Goal: Transaction & Acquisition: Purchase product/service

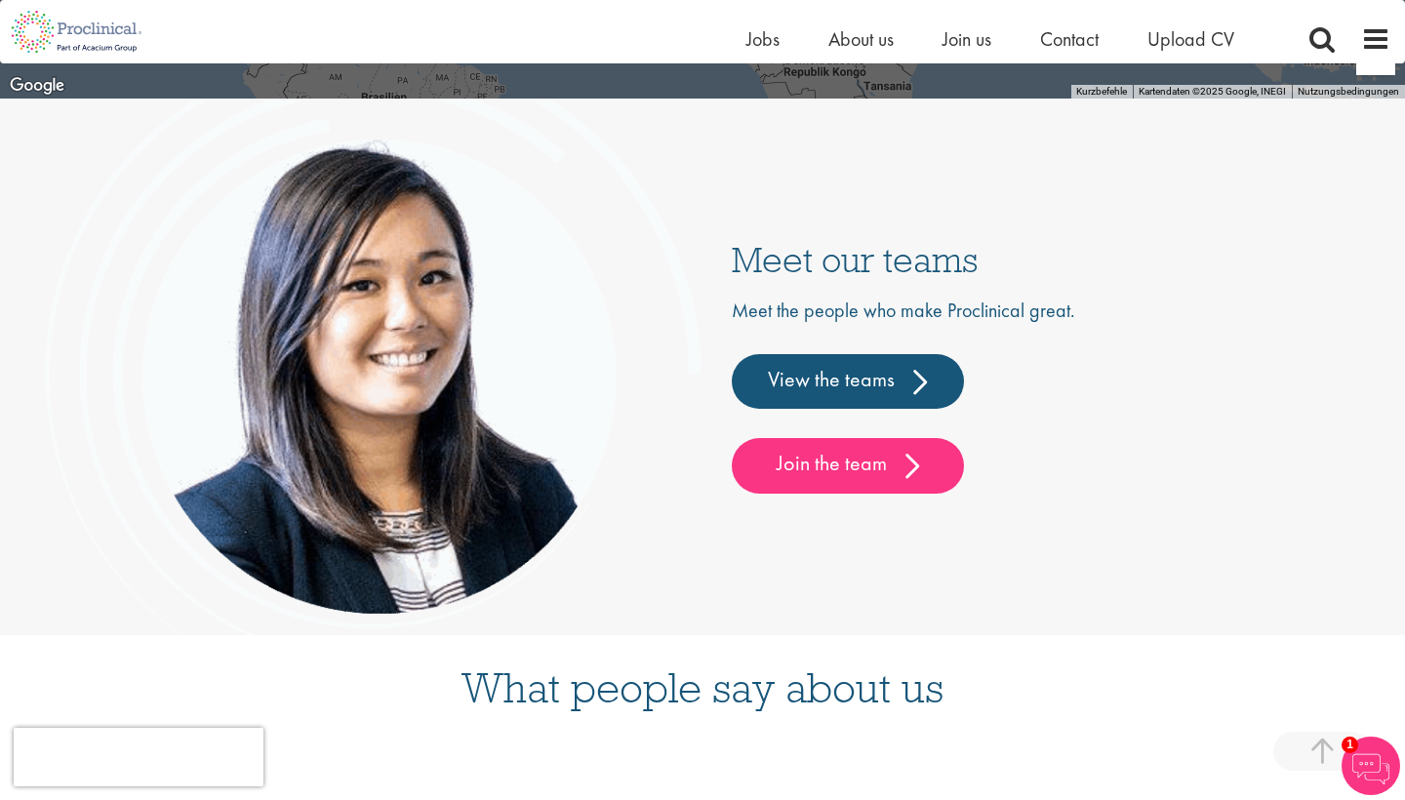
scroll to position [4609, 0]
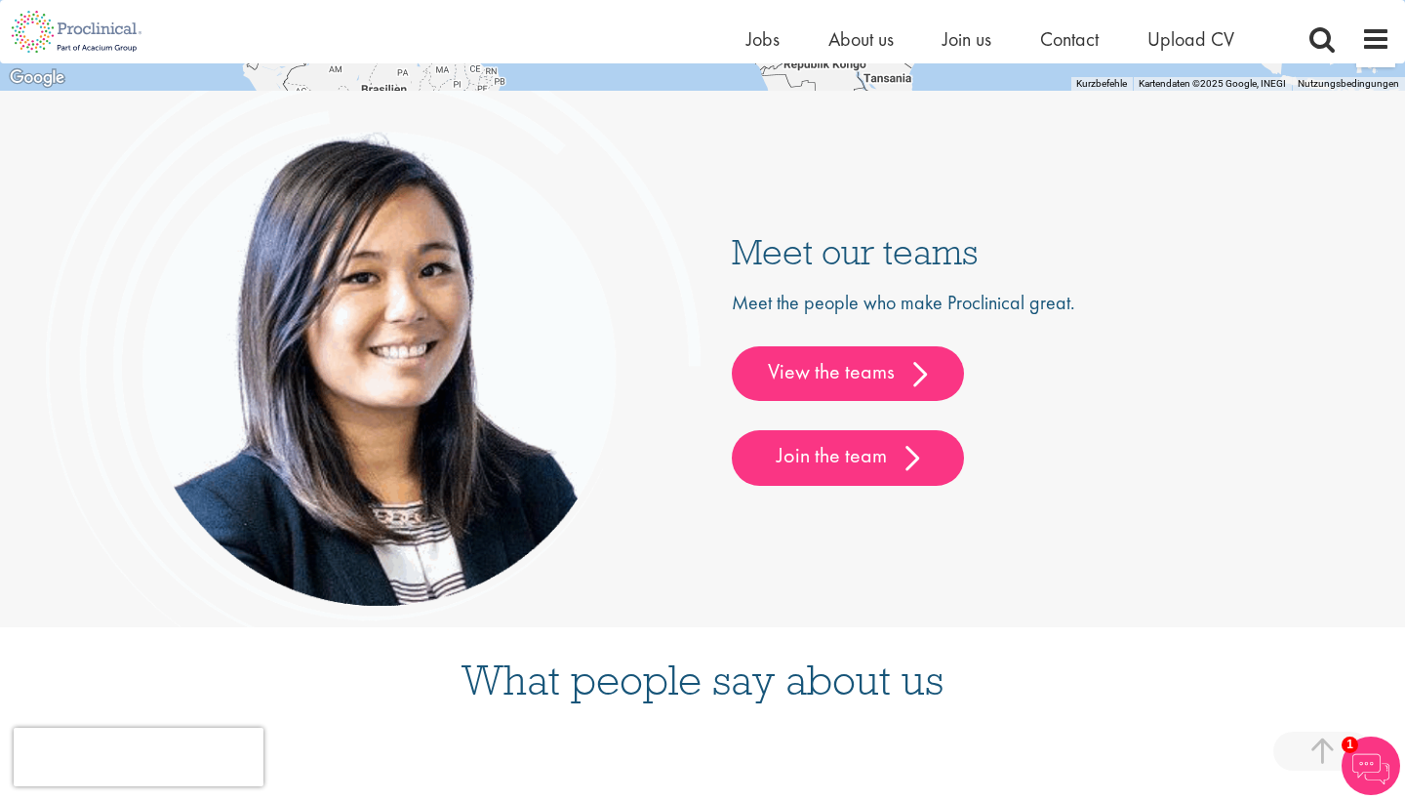
click at [866, 369] on link "View the teams" at bounding box center [848, 373] width 232 height 55
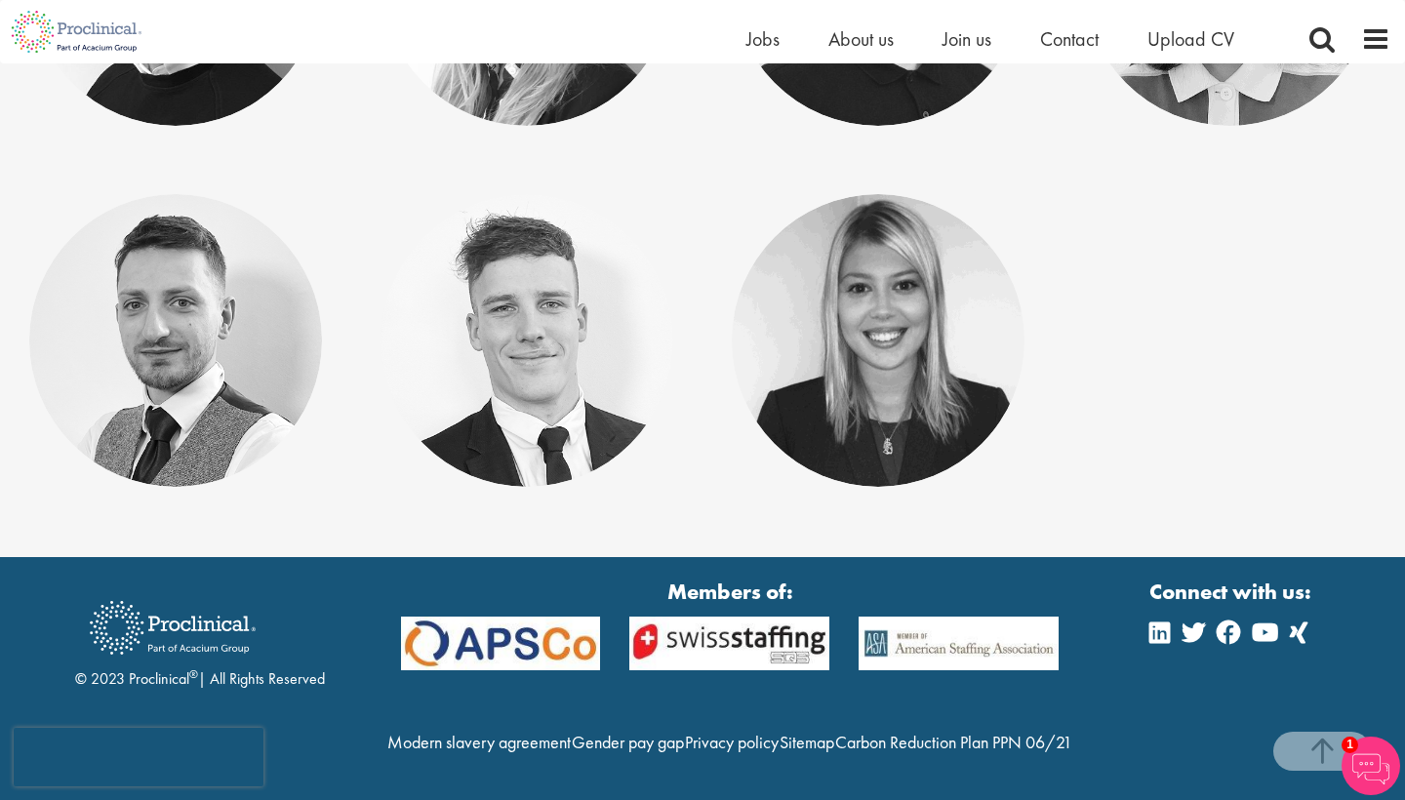
scroll to position [9891, 0]
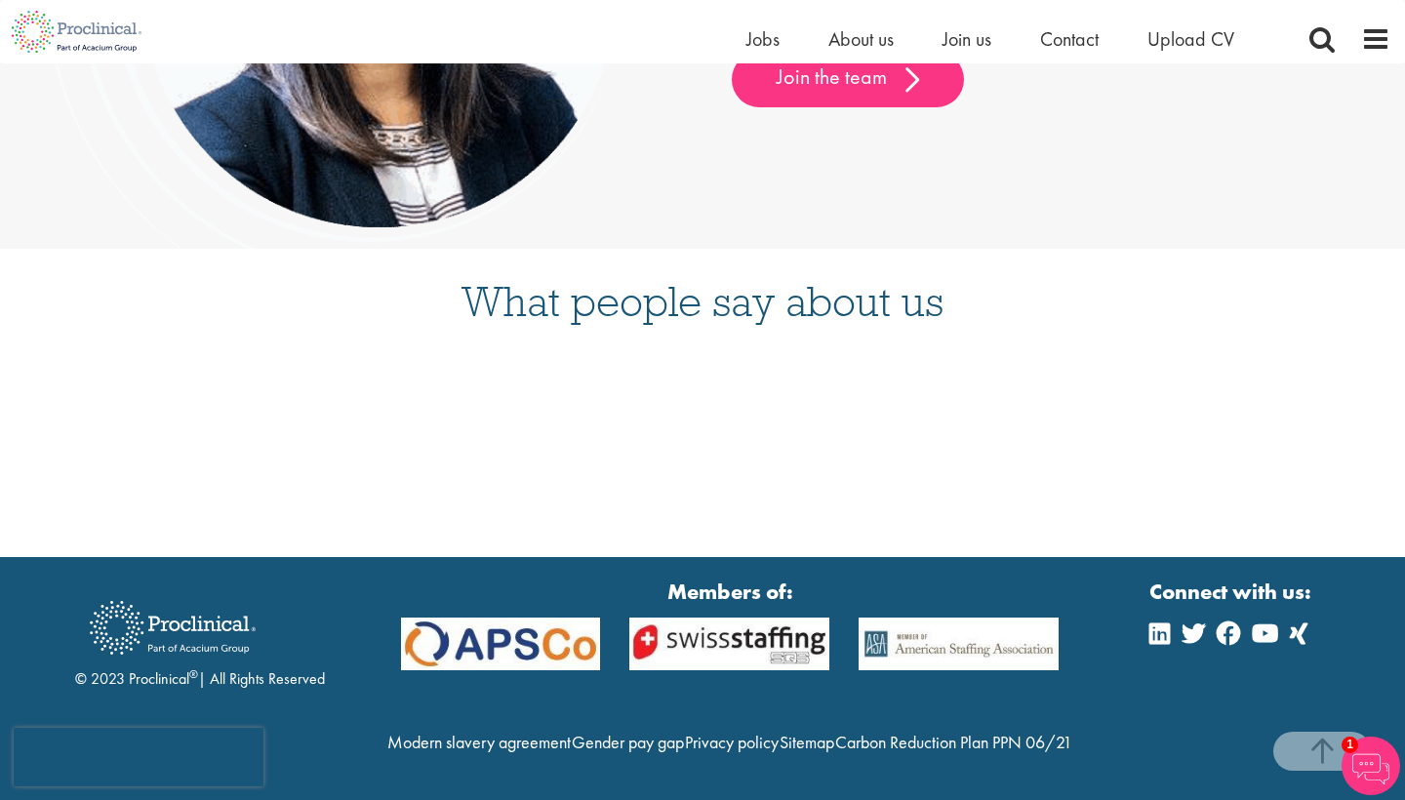
scroll to position [5017, 0]
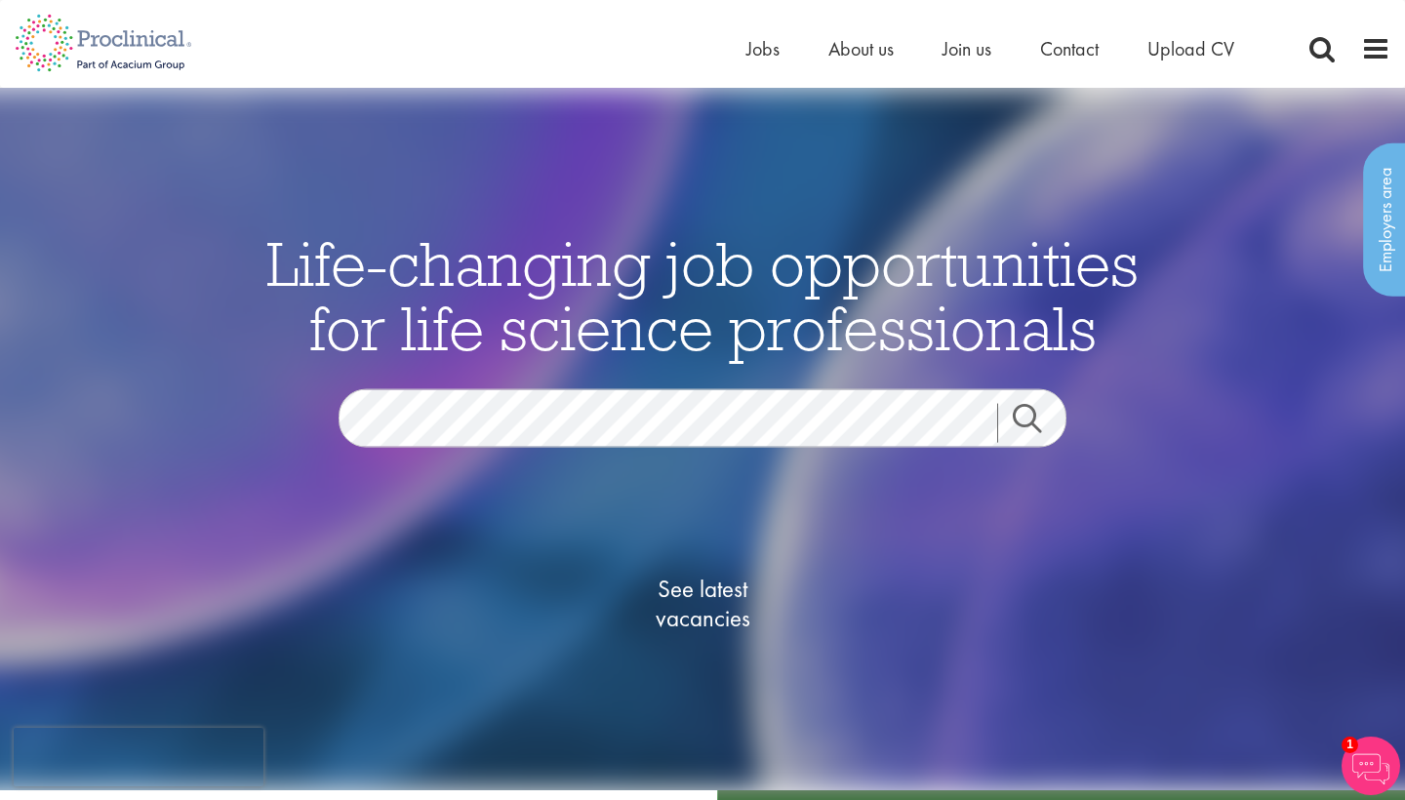
click at [387, 380] on div "Life-changing job opportunities for life science professionals Jobs Search See …" at bounding box center [703, 474] width 976 height 487
click at [386, 385] on div "Life-changing job opportunities for life science professionals Jobs Search See …" at bounding box center [703, 474] width 976 height 487
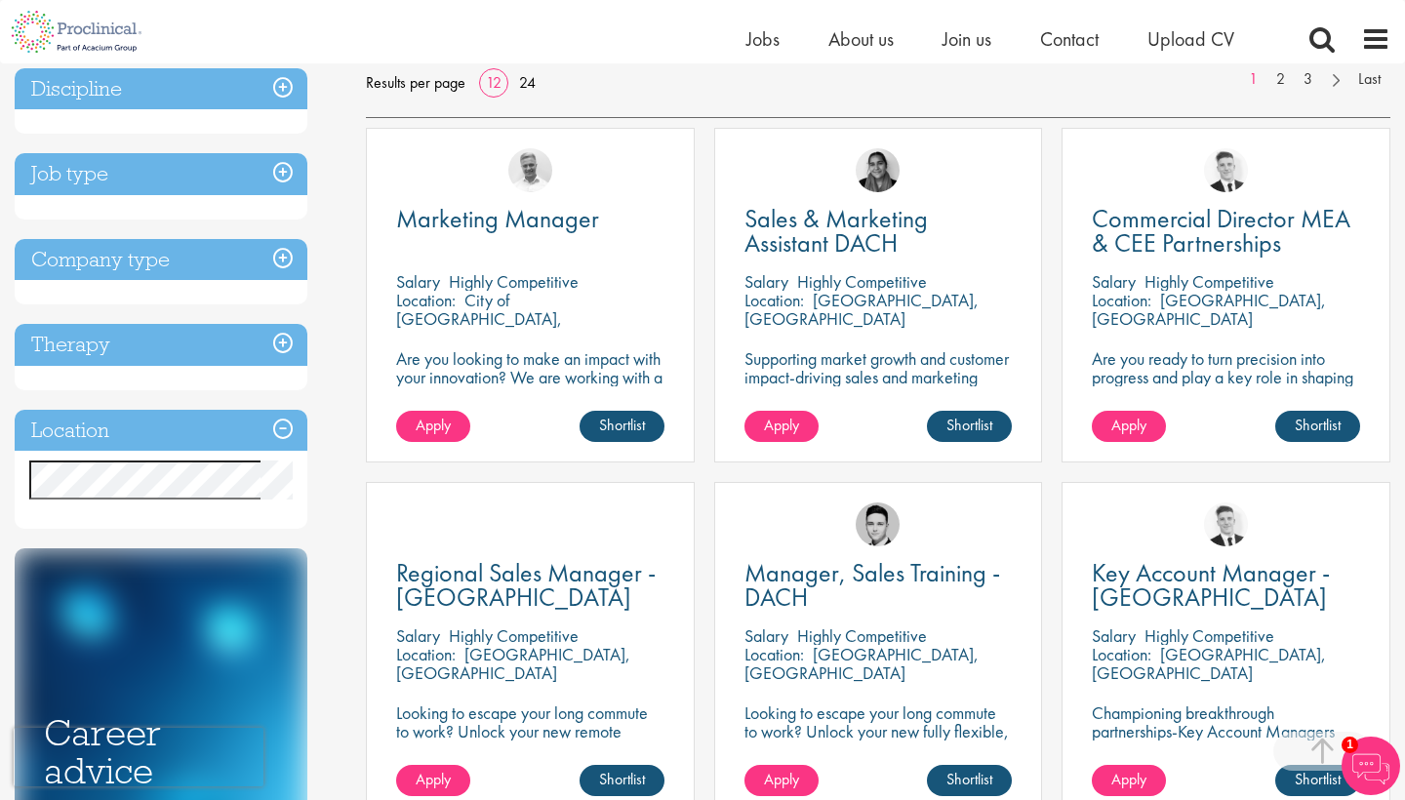
scroll to position [312, 0]
click at [885, 356] on p "Supporting market growth and customer impact-driving sales and marketing excell…" at bounding box center [878, 386] width 268 height 74
click at [942, 420] on link "Shortlist" at bounding box center [969, 426] width 85 height 31
click at [943, 420] on link "Shortlisted" at bounding box center [961, 426] width 100 height 31
click at [780, 433] on span "Apply" at bounding box center [781, 425] width 35 height 20
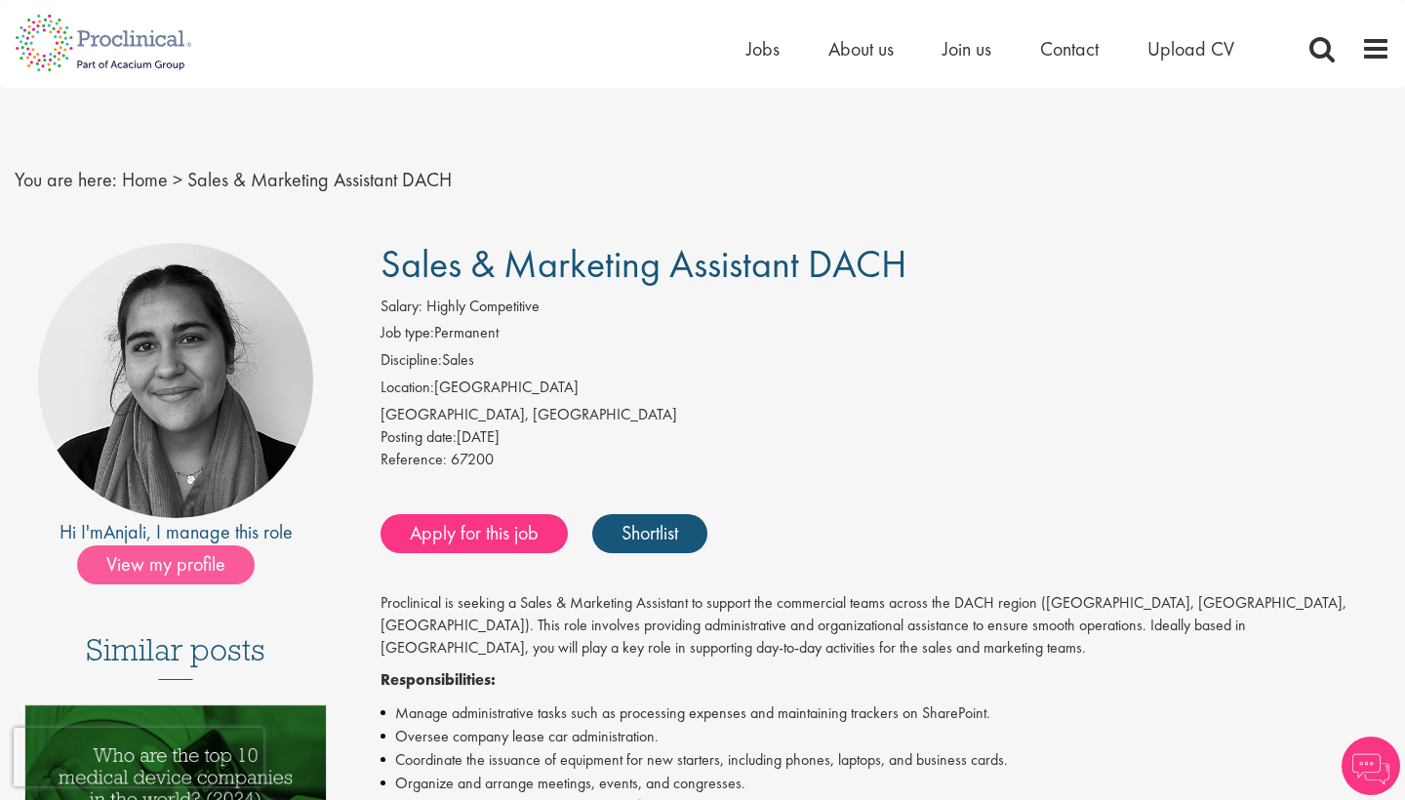
click at [210, 569] on span "View my profile" at bounding box center [166, 564] width 178 height 39
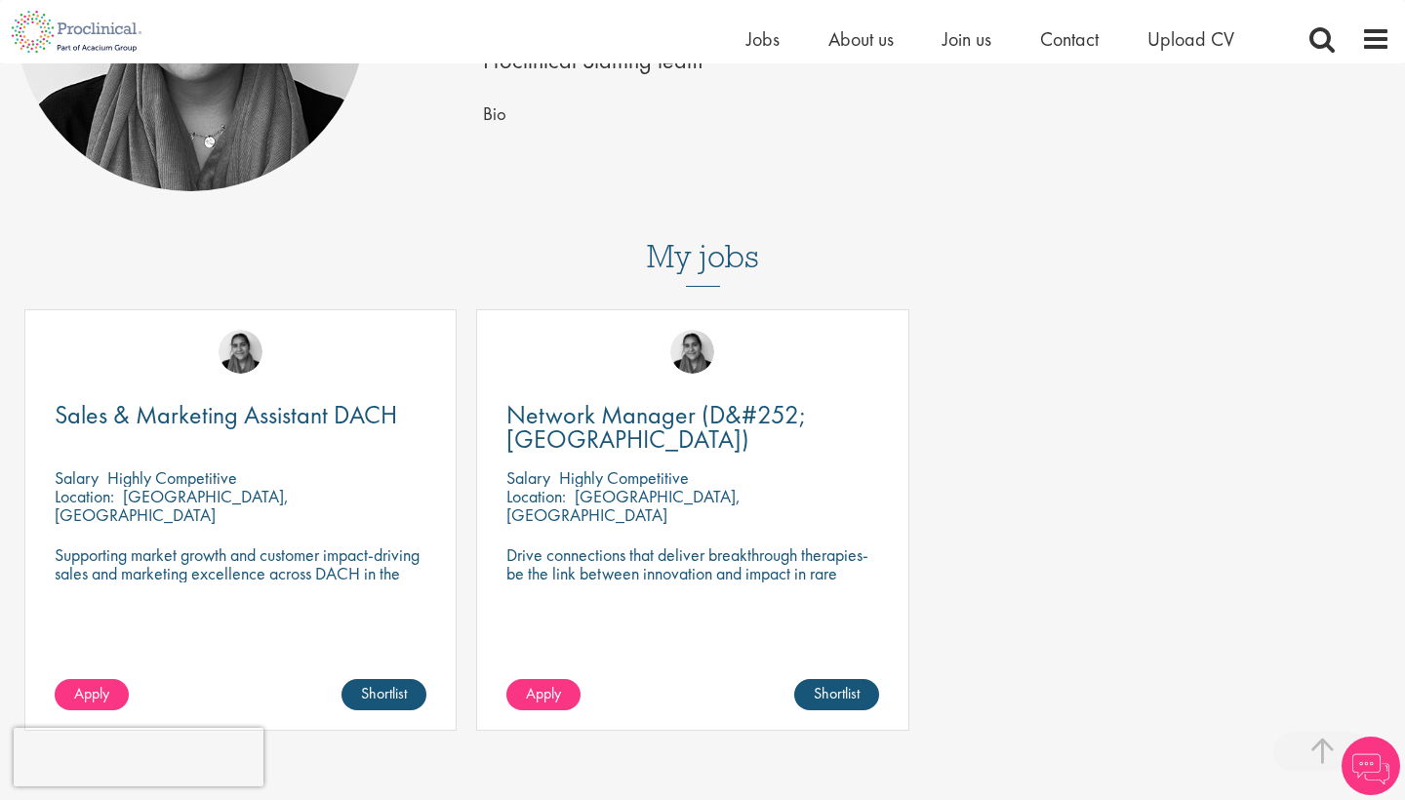
scroll to position [380, 0]
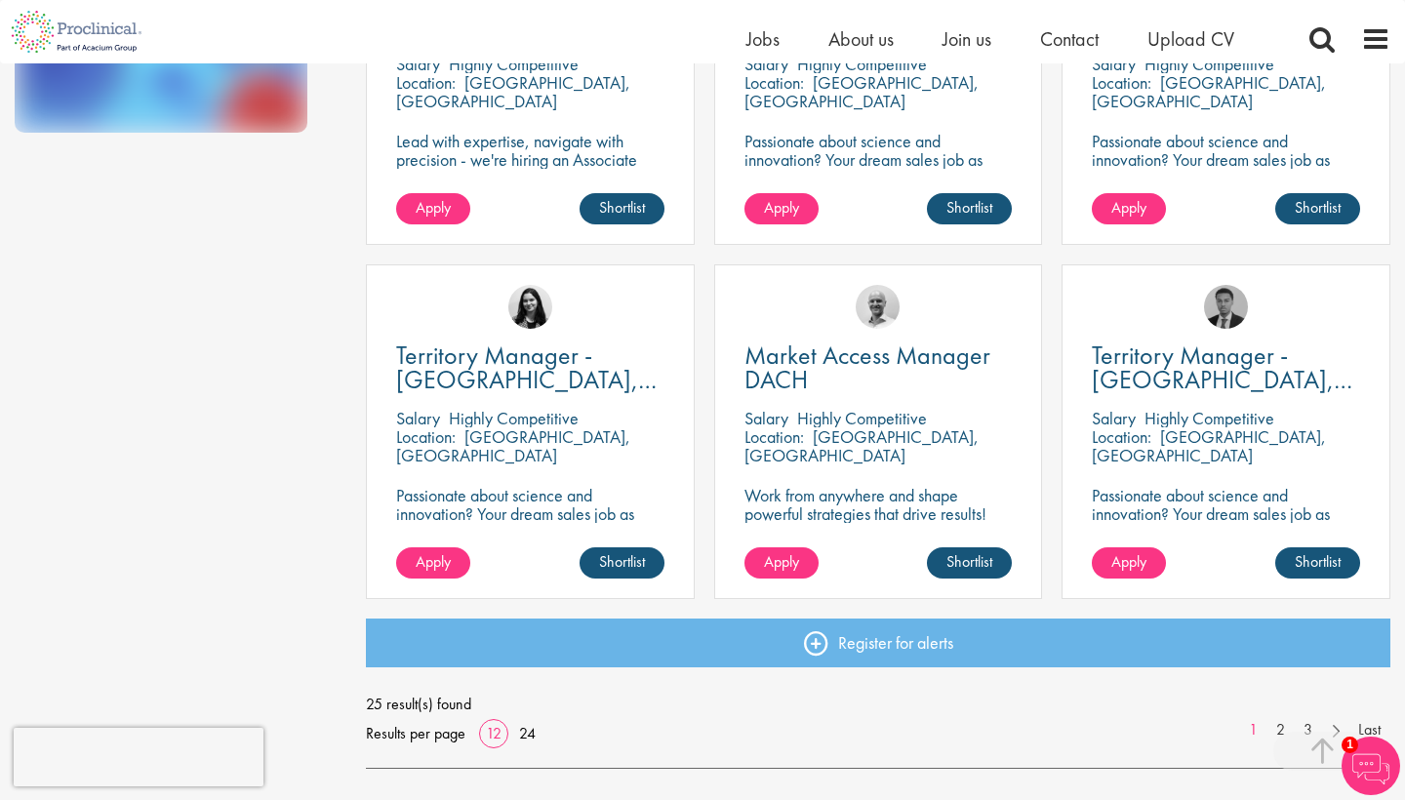
scroll to position [1247, 0]
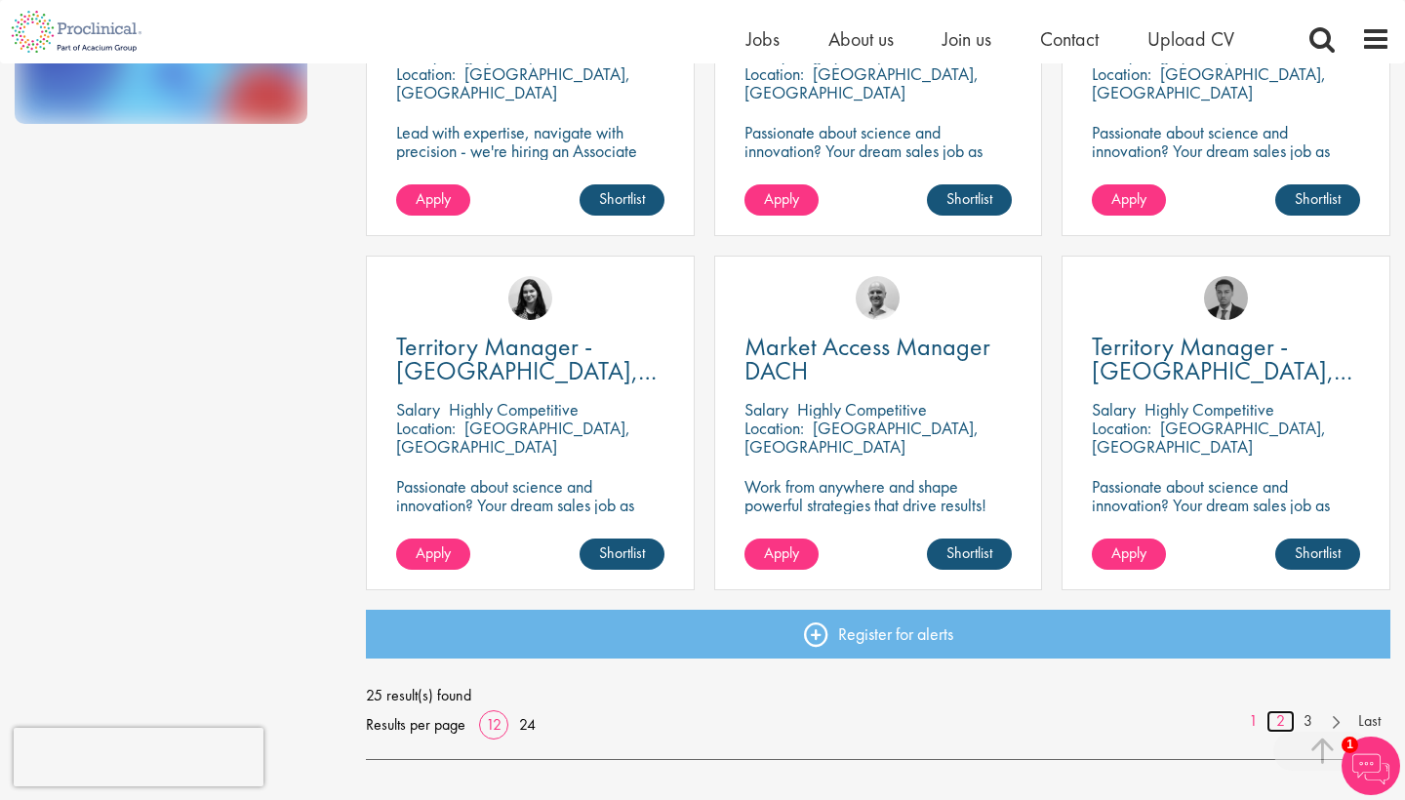
click at [1276, 717] on link "2" at bounding box center [1280, 721] width 28 height 22
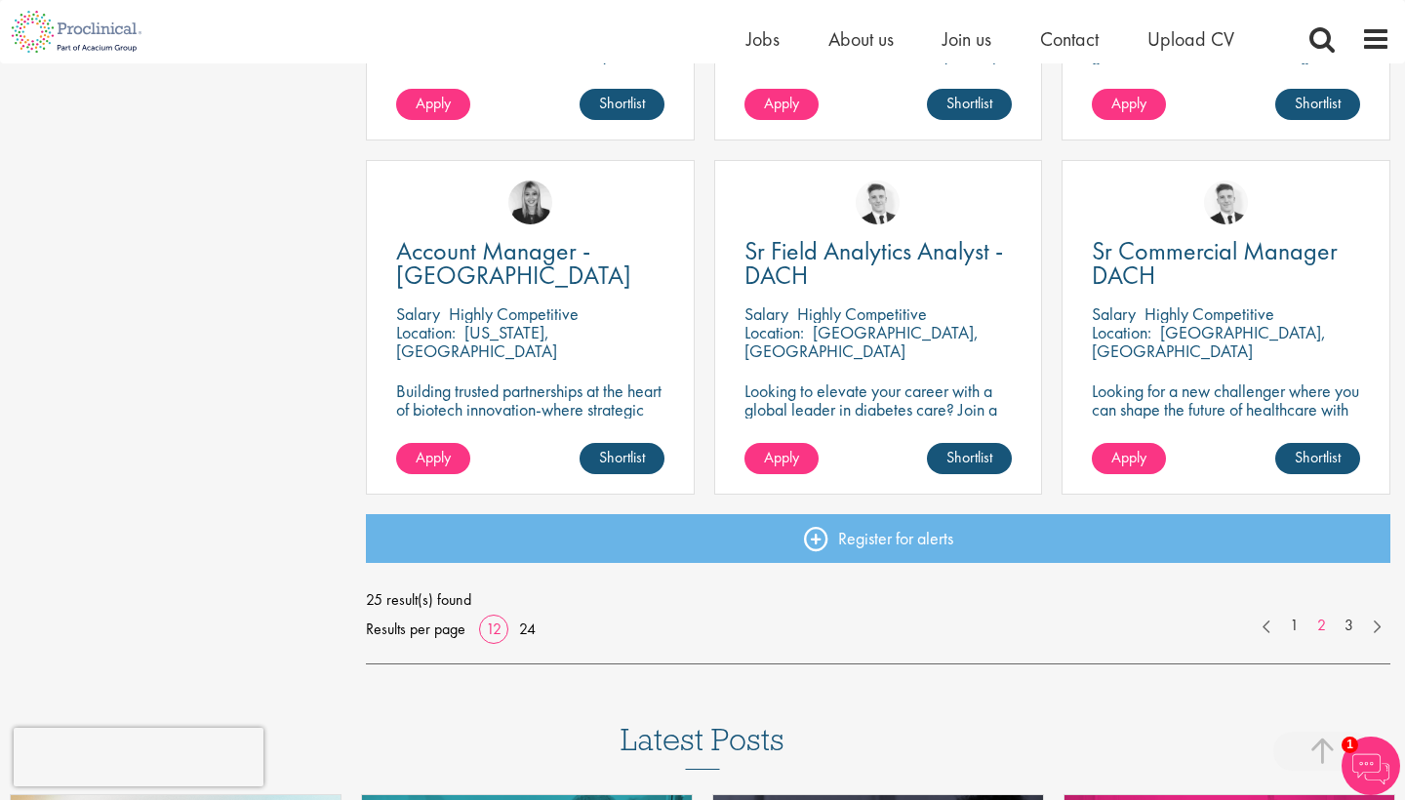
scroll to position [1354, 0]
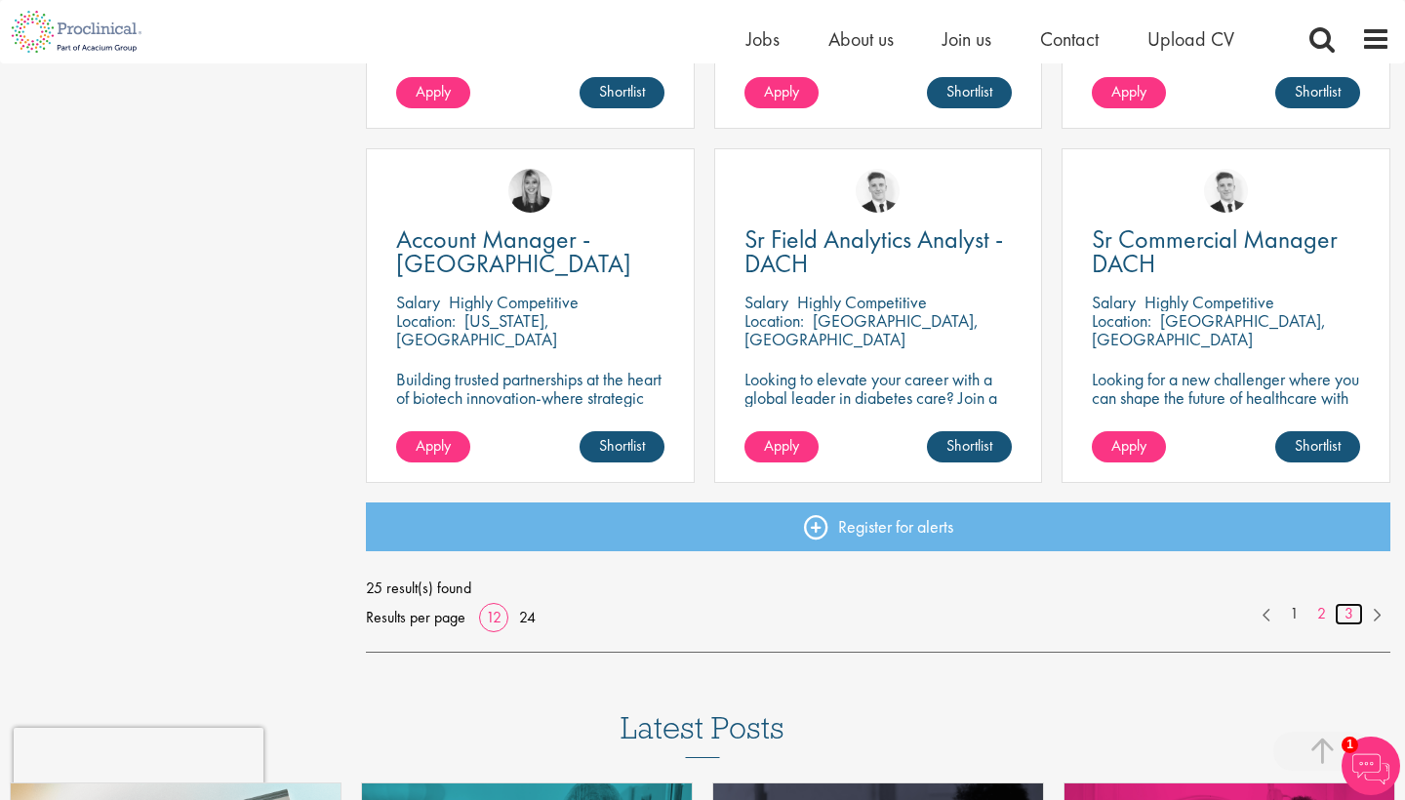
click at [1348, 614] on link "3" at bounding box center [1349, 614] width 28 height 22
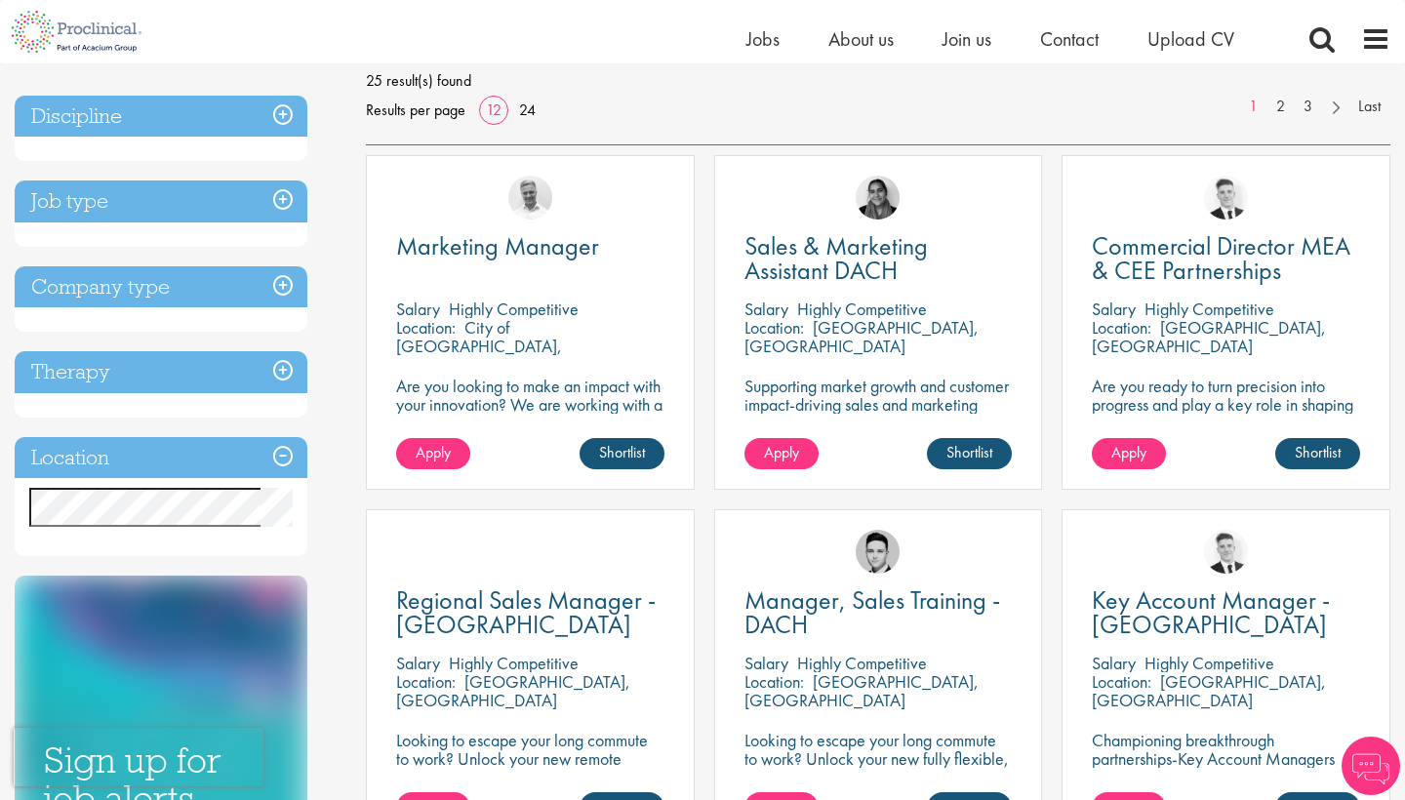
scroll to position [292, 0]
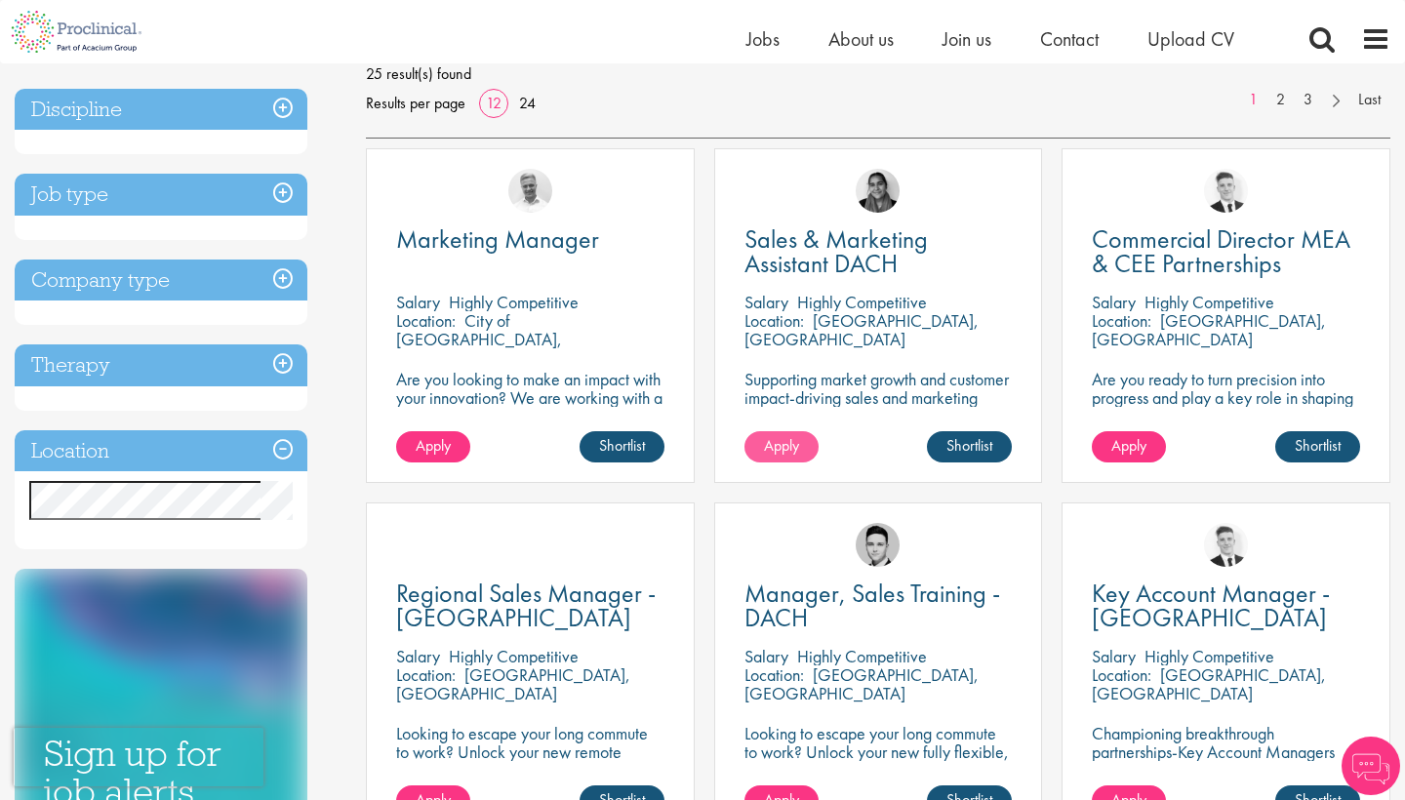
click at [796, 452] on span "Apply" at bounding box center [781, 445] width 35 height 20
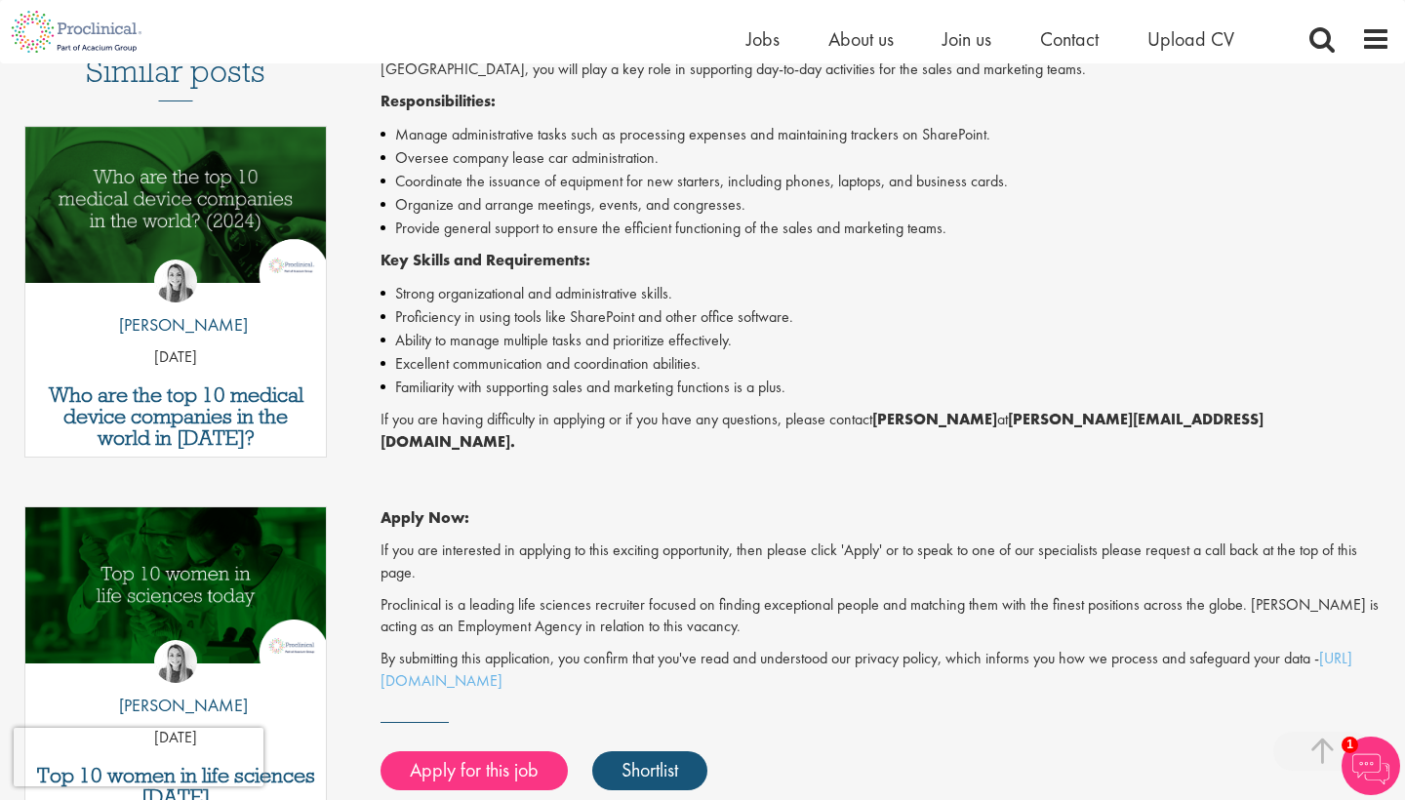
scroll to position [559, 0]
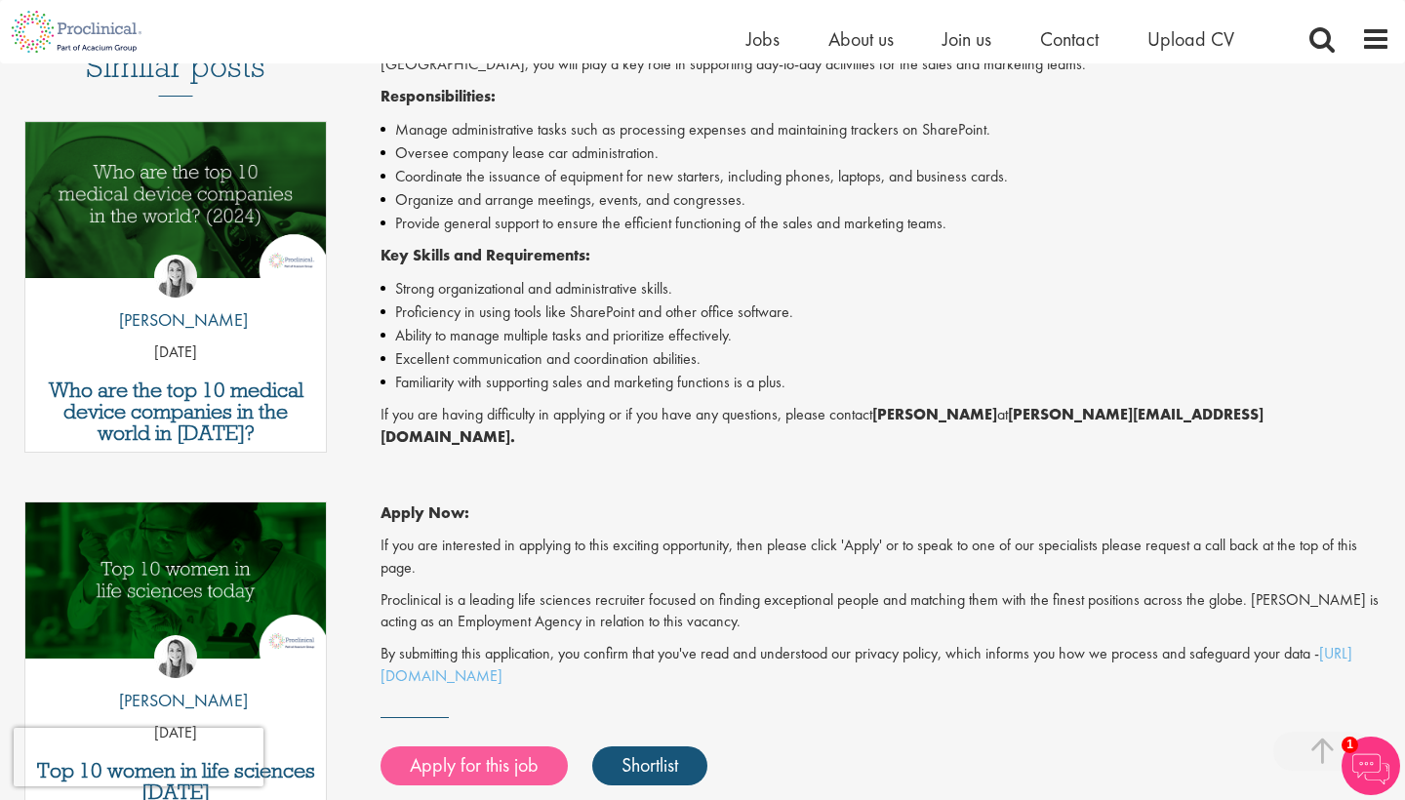
click at [496, 746] on link "Apply for this job" at bounding box center [473, 765] width 187 height 39
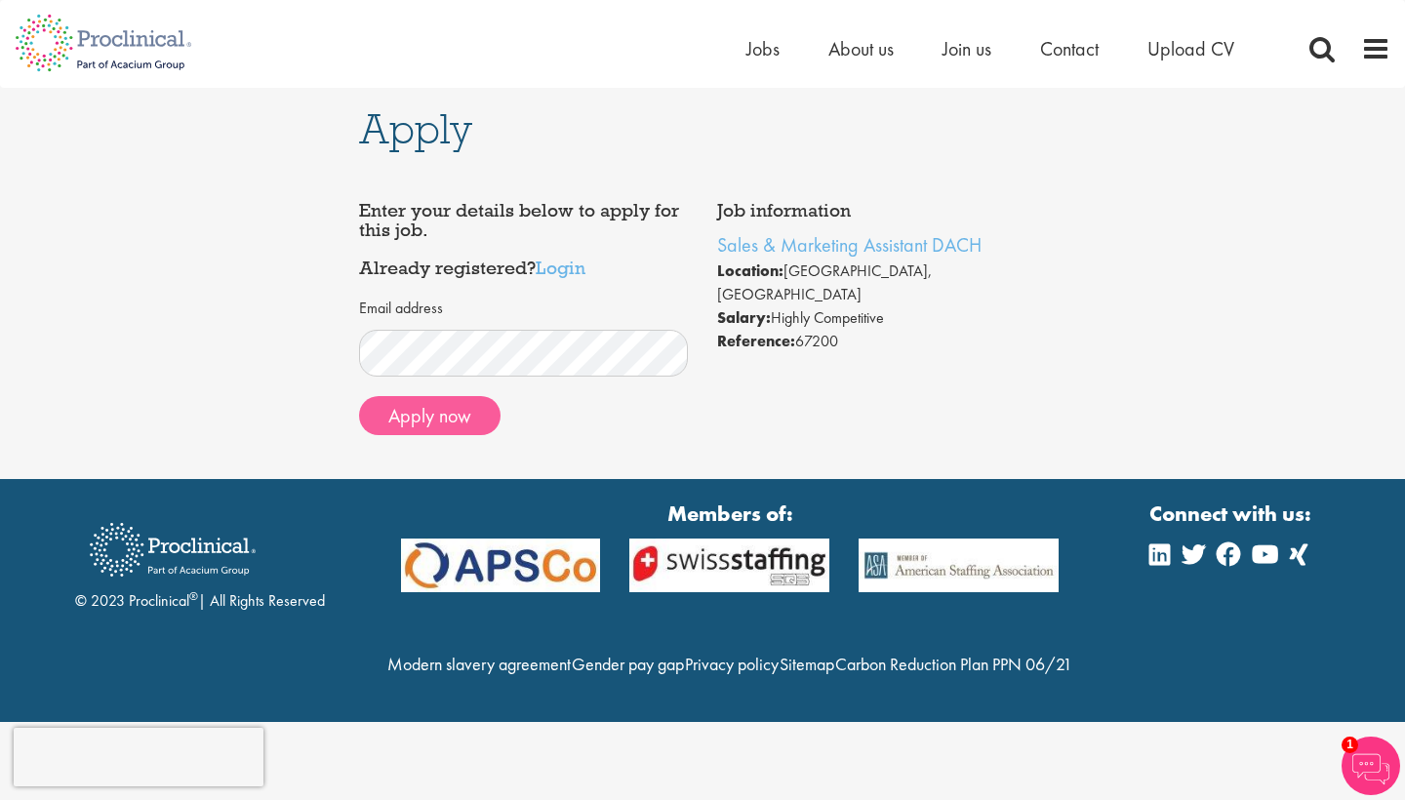
click at [450, 420] on button "Apply now" at bounding box center [429, 415] width 141 height 39
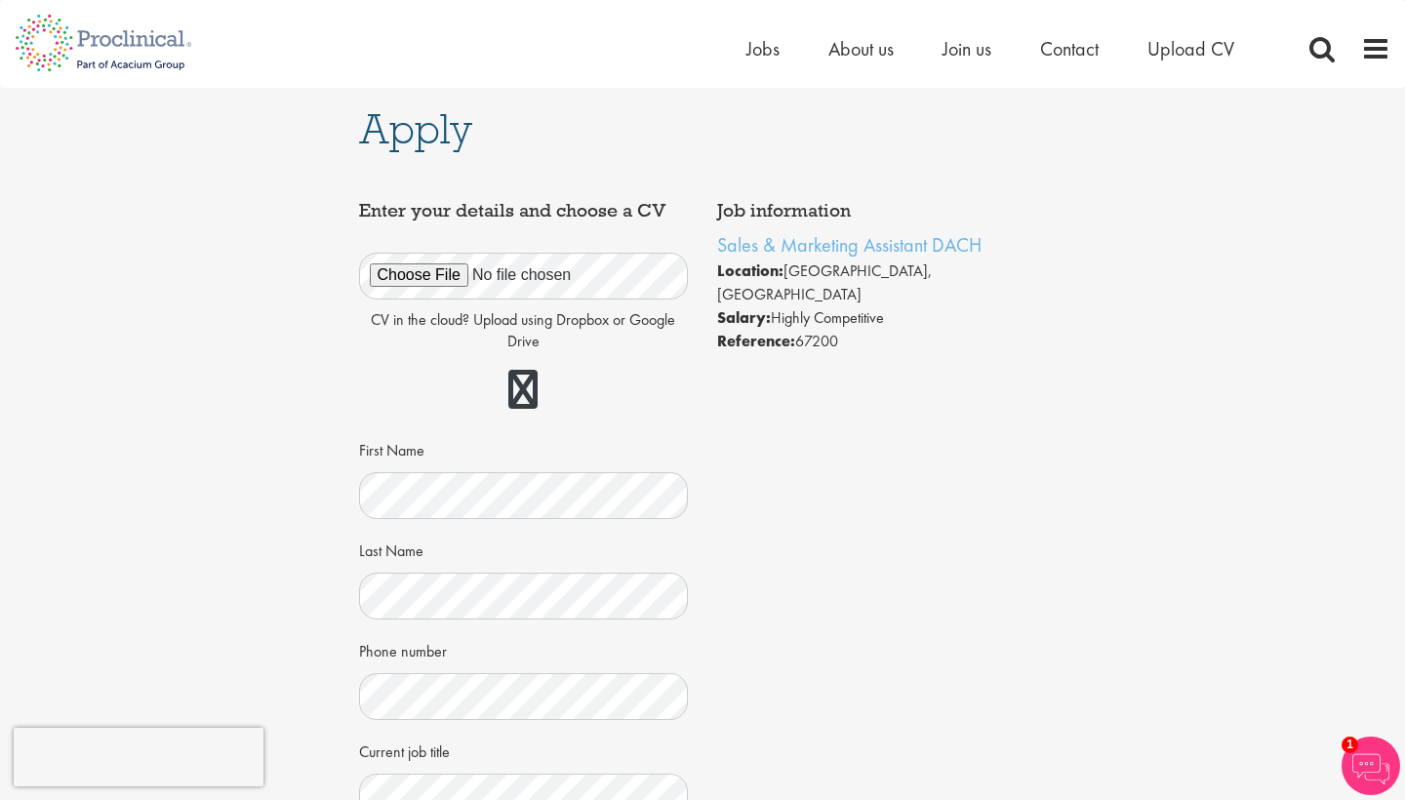
click at [527, 622] on div "CV in the cloud? Upload using Dropbox or Google Drive First Name Last Name Phon…" at bounding box center [524, 578] width 300 height 697
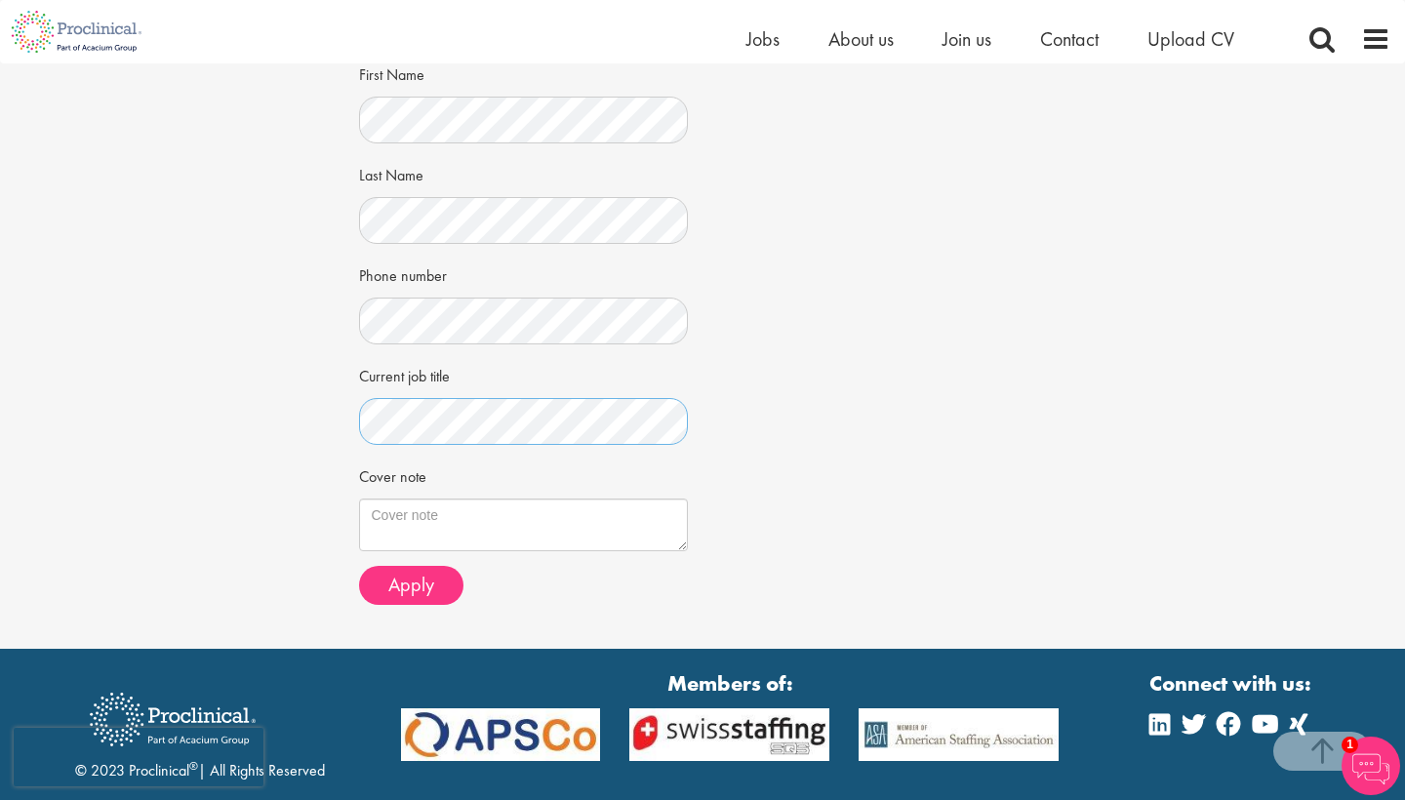
scroll to position [427, 0]
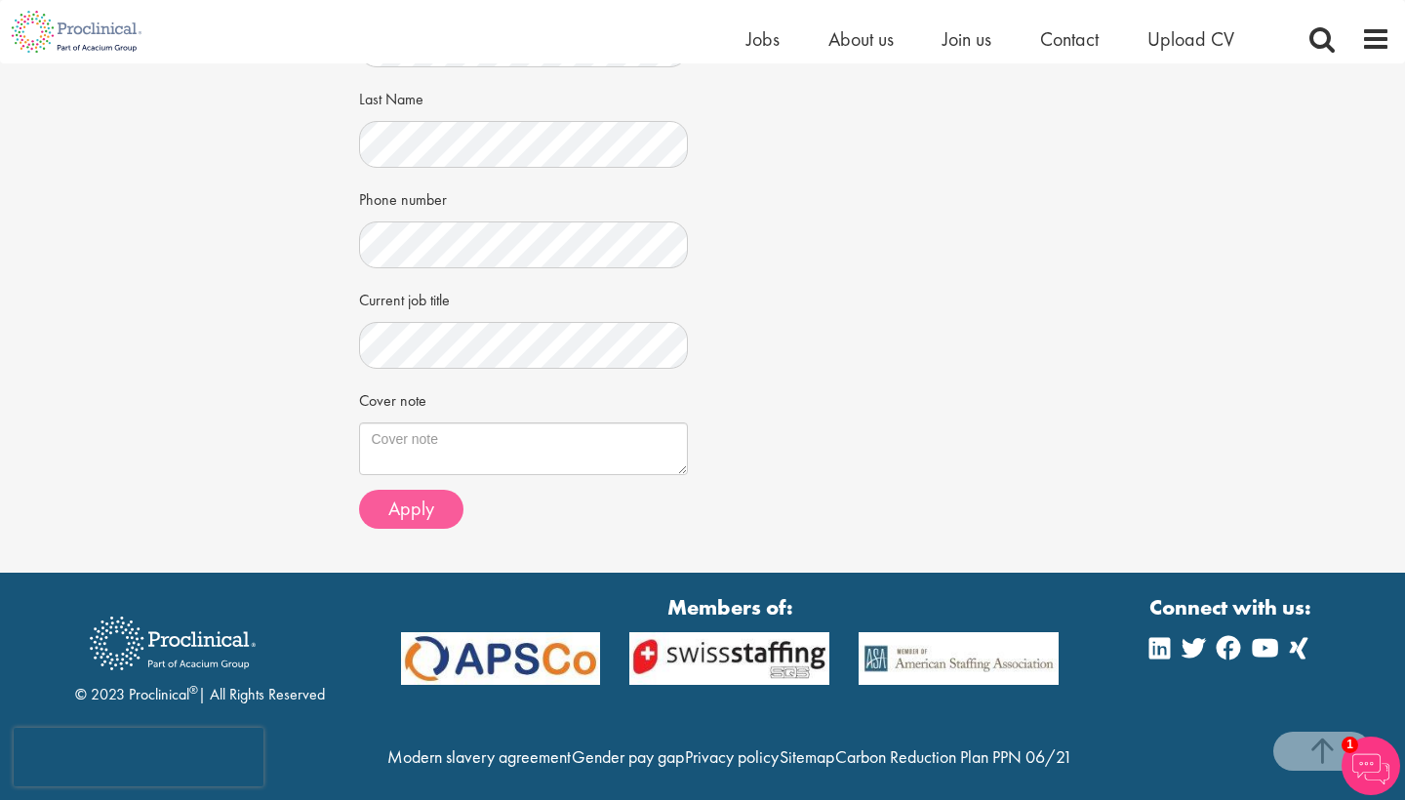
click at [389, 506] on span "Apply" at bounding box center [411, 508] width 46 height 25
